Goal: Task Accomplishment & Management: Use online tool/utility

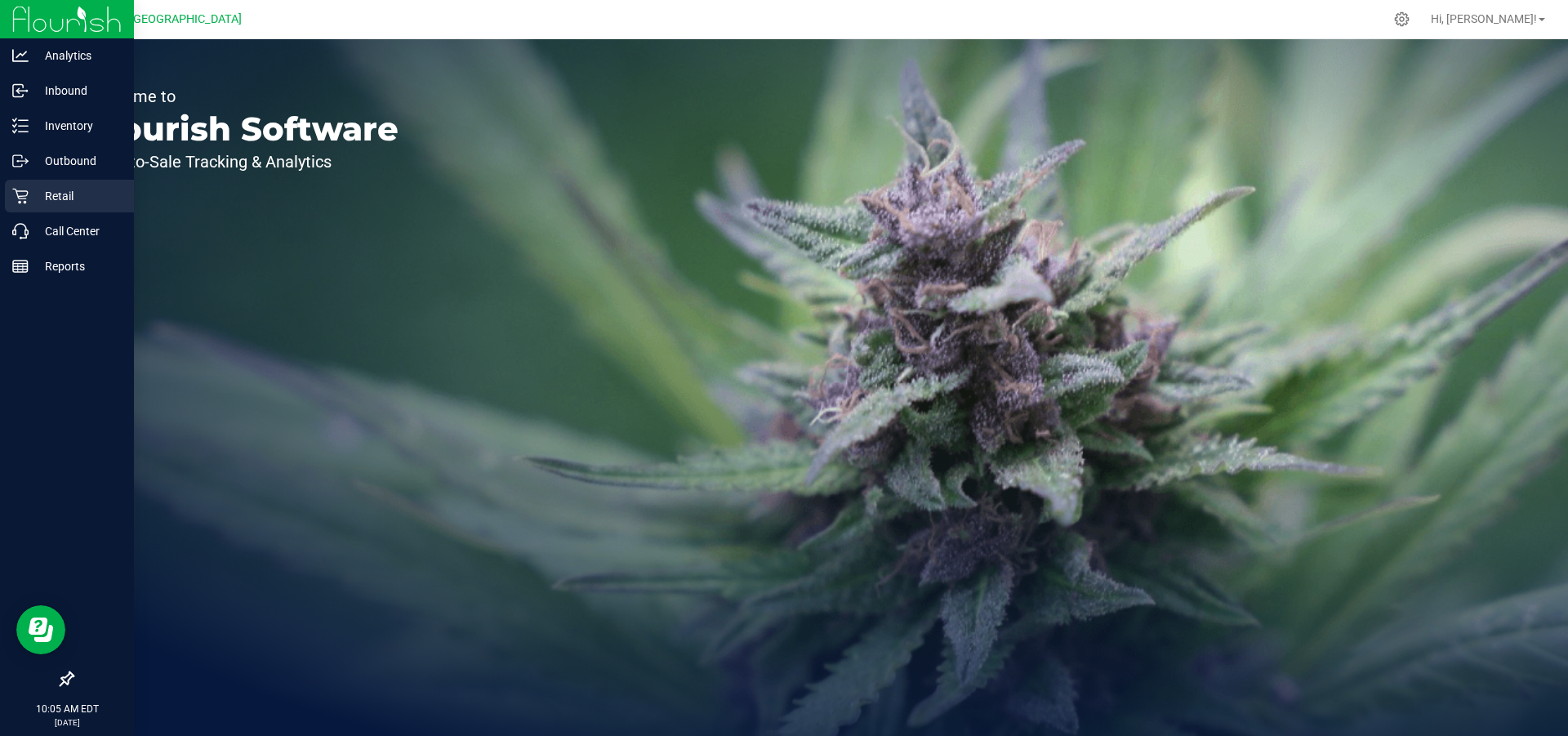
click at [63, 194] on p "Retail" at bounding box center [77, 196] width 98 height 20
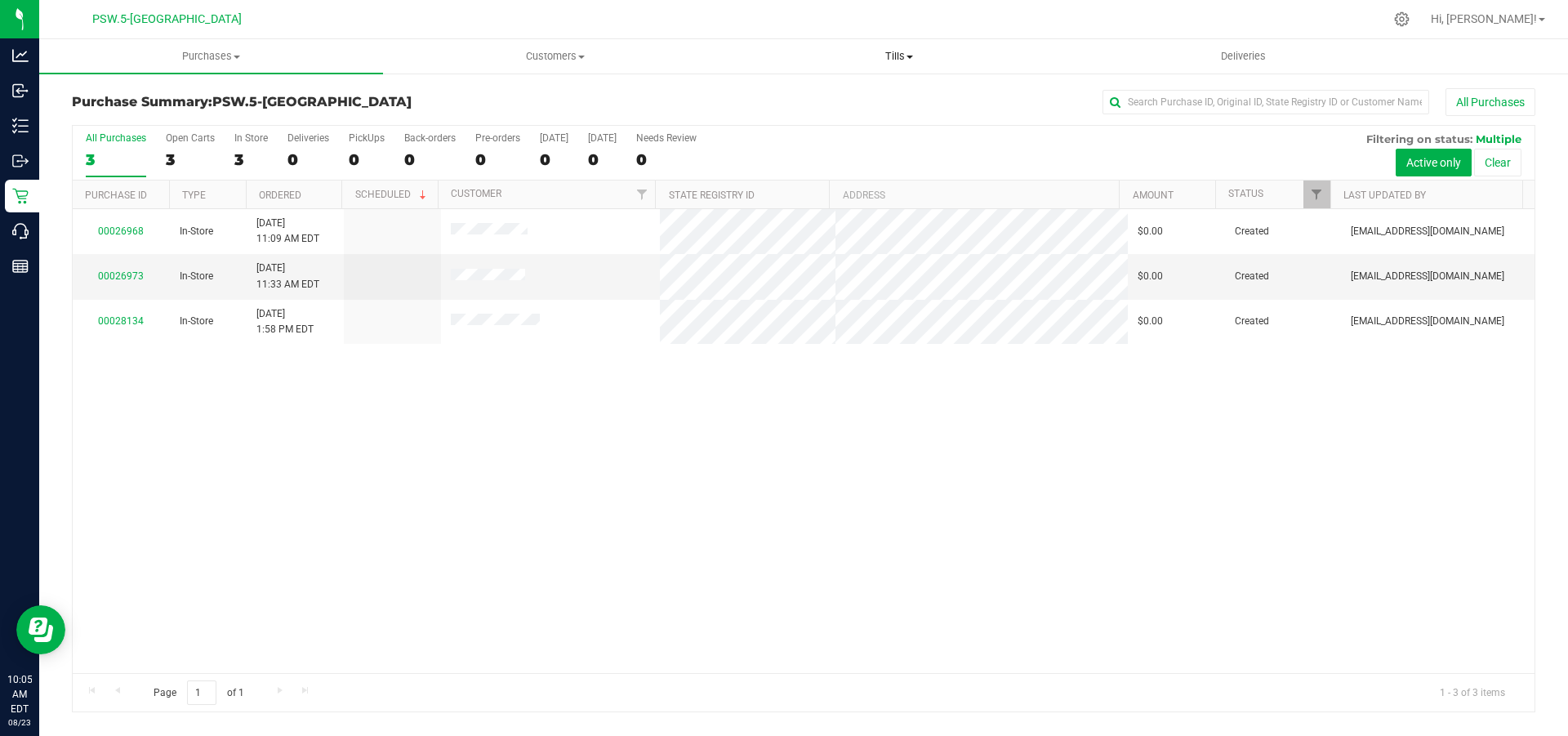
click at [912, 58] on span at bounding box center [910, 57] width 7 height 3
click at [816, 96] on span "Manage tills" at bounding box center [781, 98] width 110 height 14
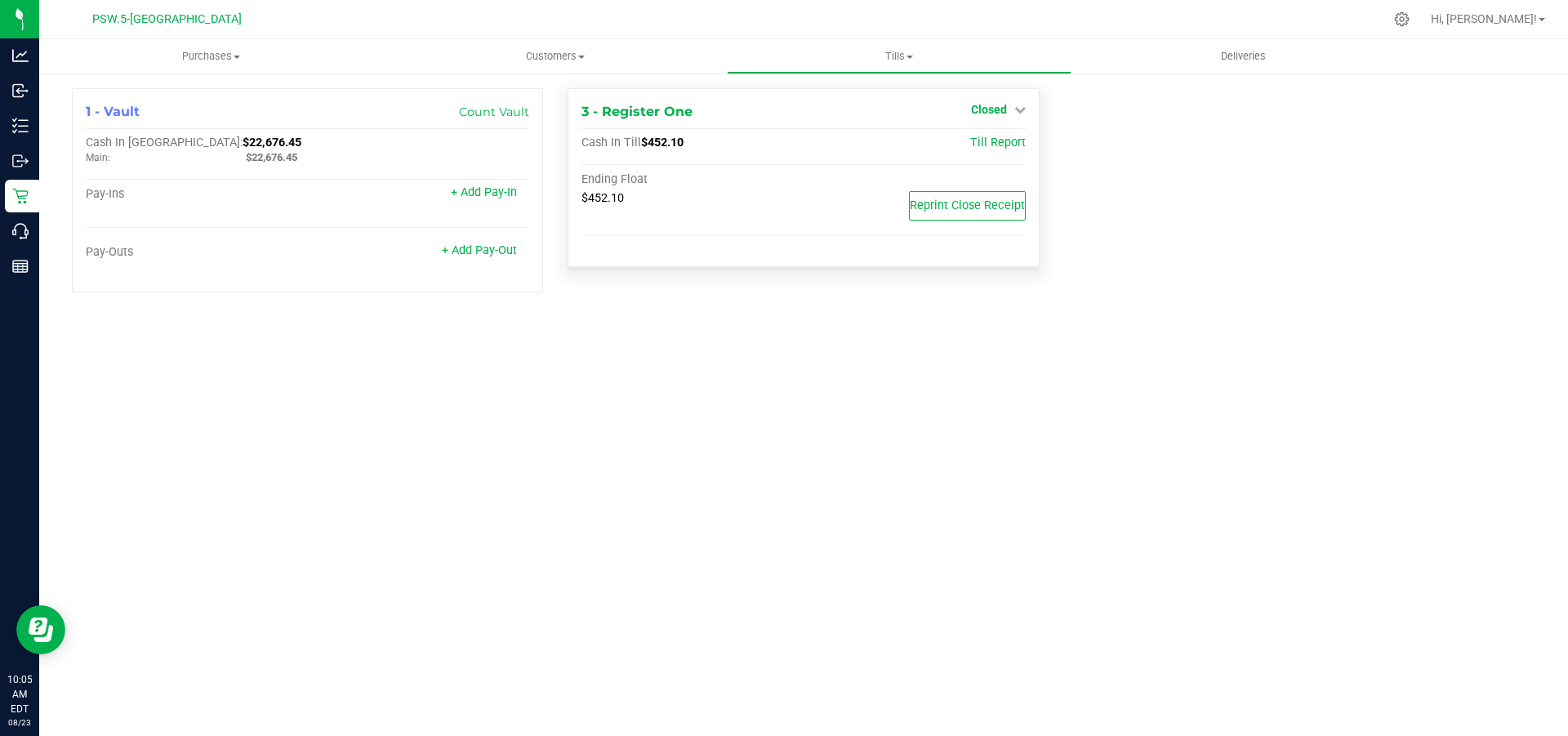
click at [1020, 102] on link "Closed" at bounding box center [998, 108] width 55 height 13
click at [1000, 142] on link "Open Till" at bounding box center [988, 143] width 44 height 13
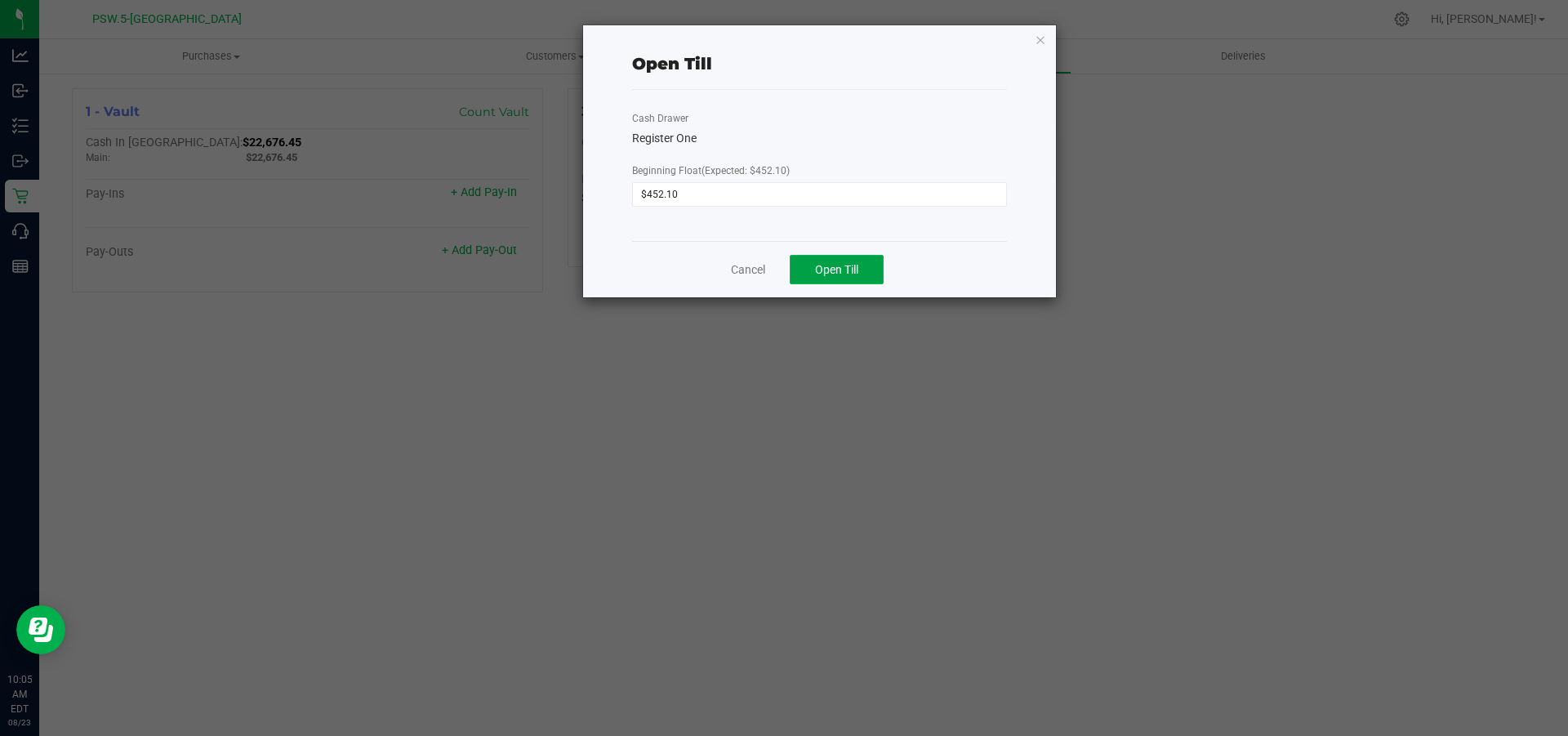
click at [845, 264] on span "Open Till" at bounding box center [836, 269] width 44 height 13
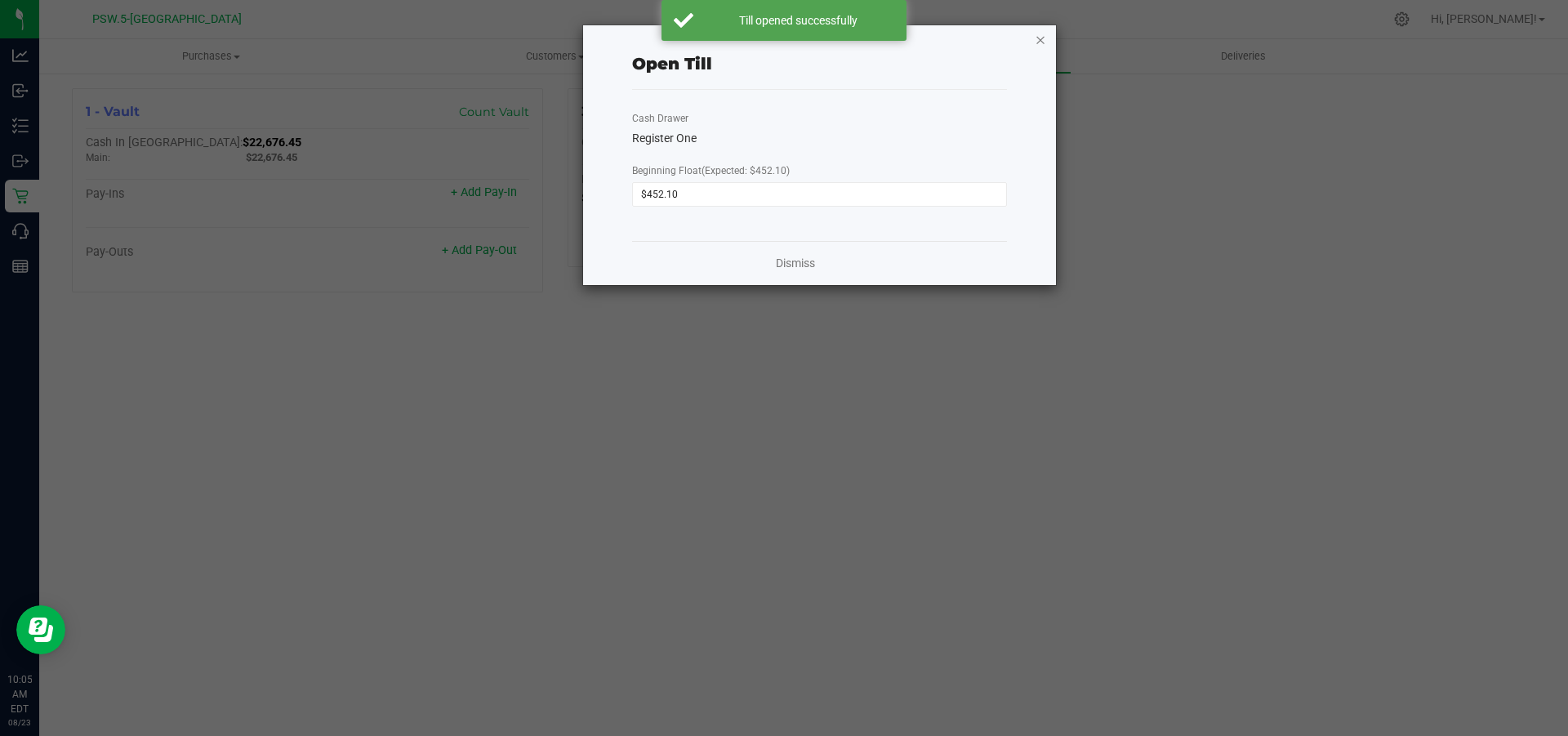
drag, startPoint x: 1043, startPoint y: 39, endPoint x: 850, endPoint y: 22, distance: 193.7
click at [1042, 39] on icon "button" at bounding box center [1040, 38] width 11 height 20
